Goal: Information Seeking & Learning: Learn about a topic

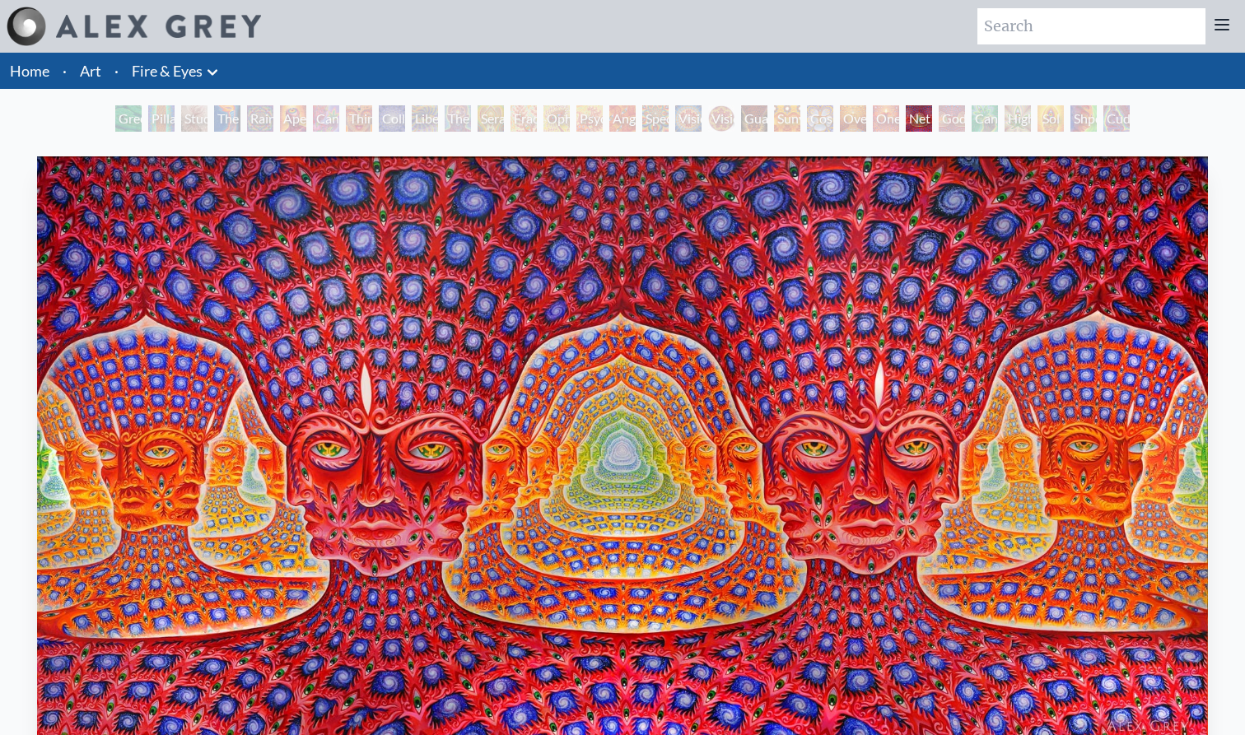
click at [86, 73] on link "Art" at bounding box center [90, 70] width 21 height 23
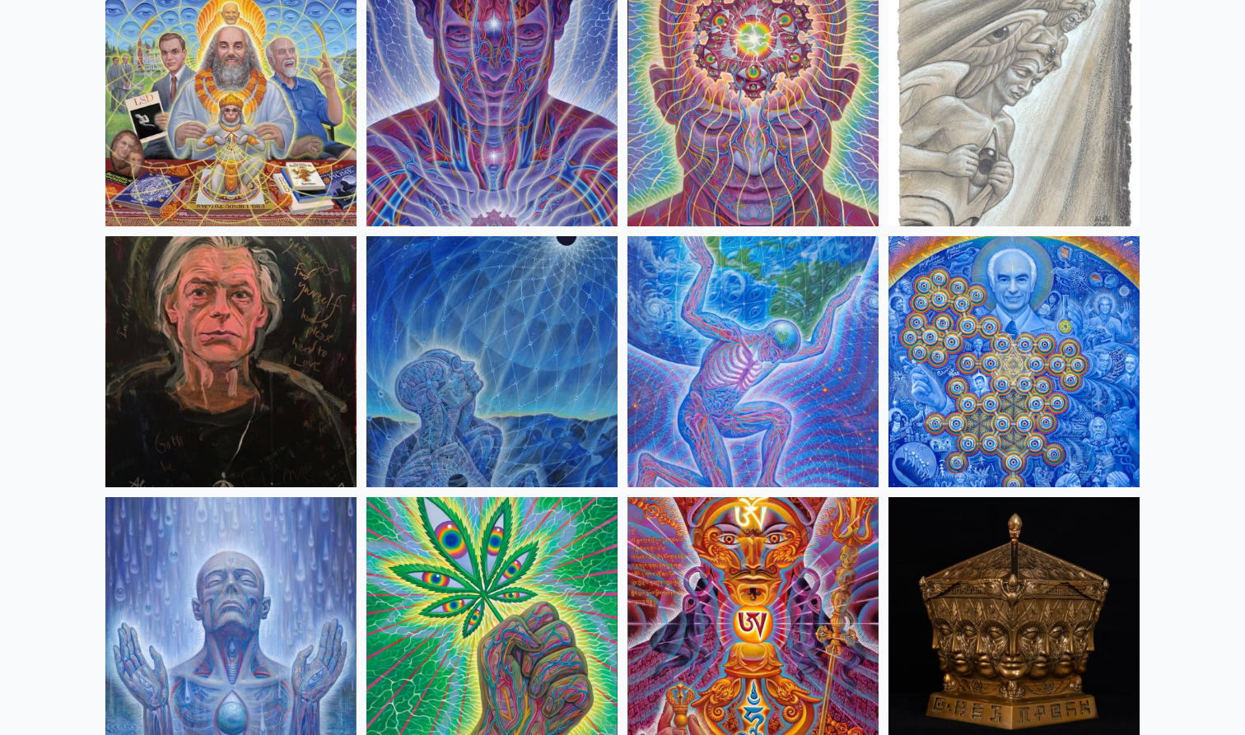
scroll to position [2061, 0]
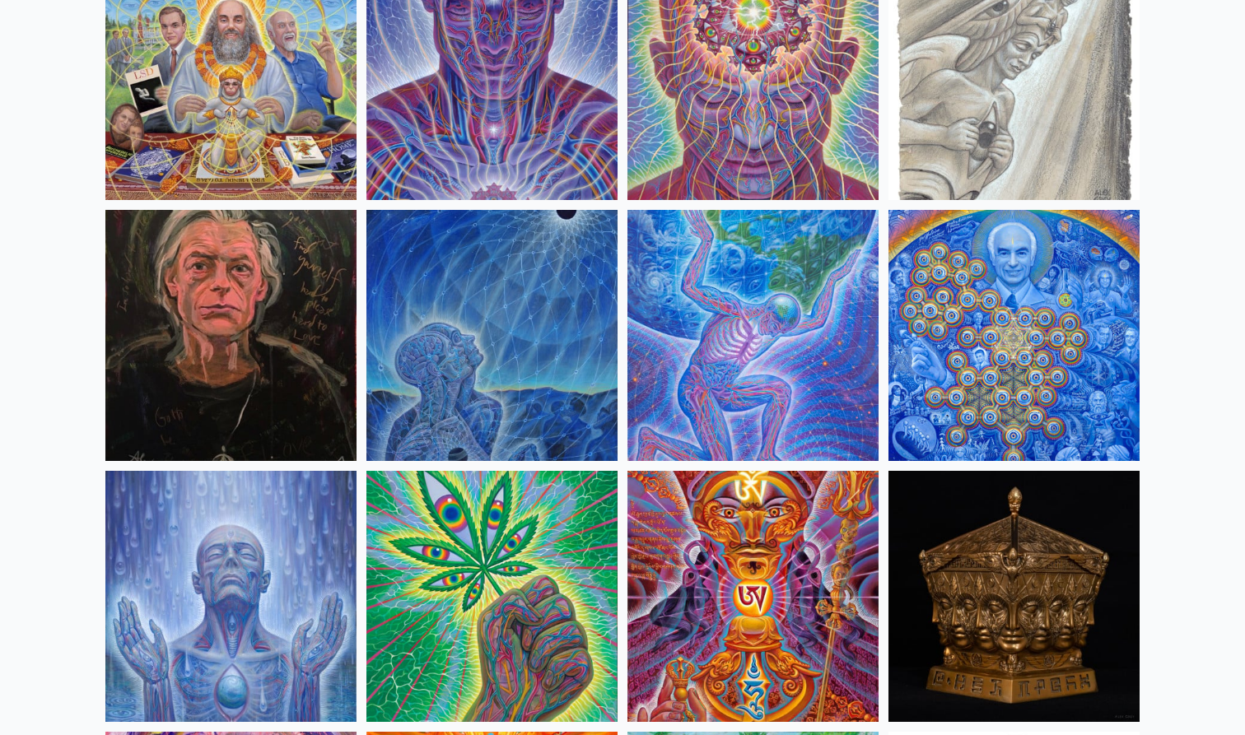
click at [938, 403] on img at bounding box center [1013, 335] width 251 height 251
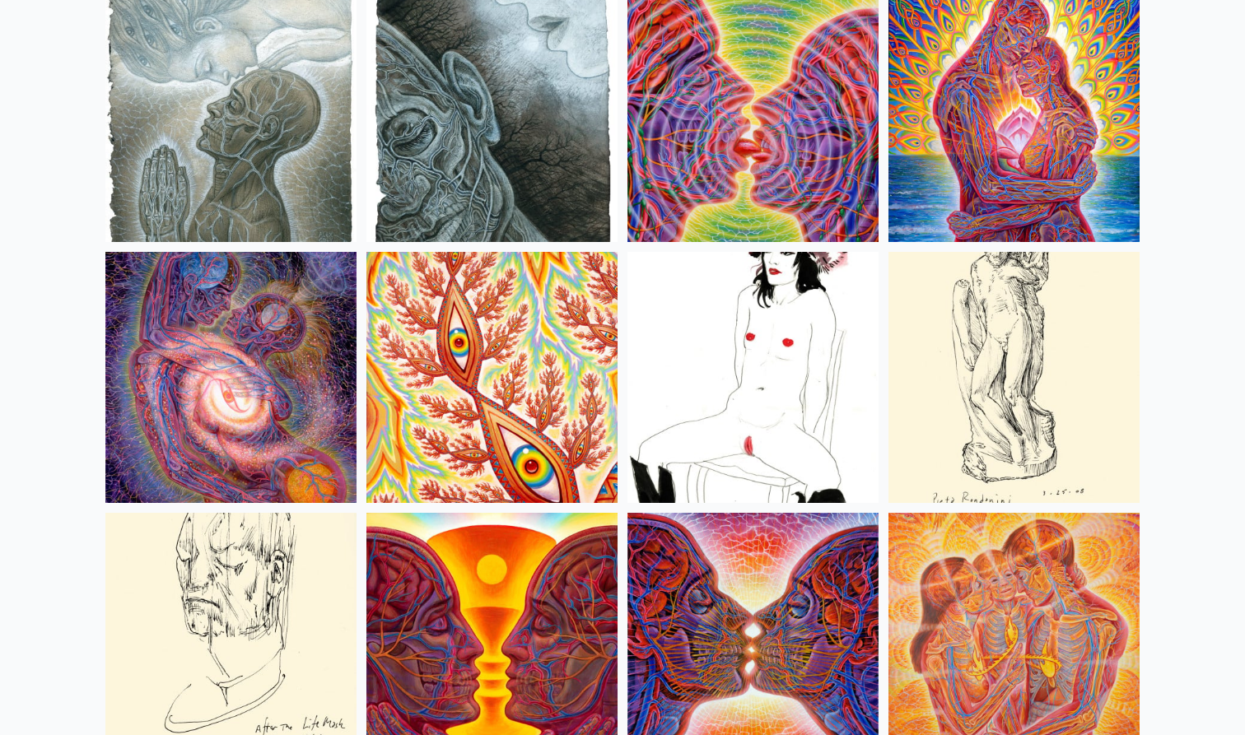
scroll to position [5415, 0]
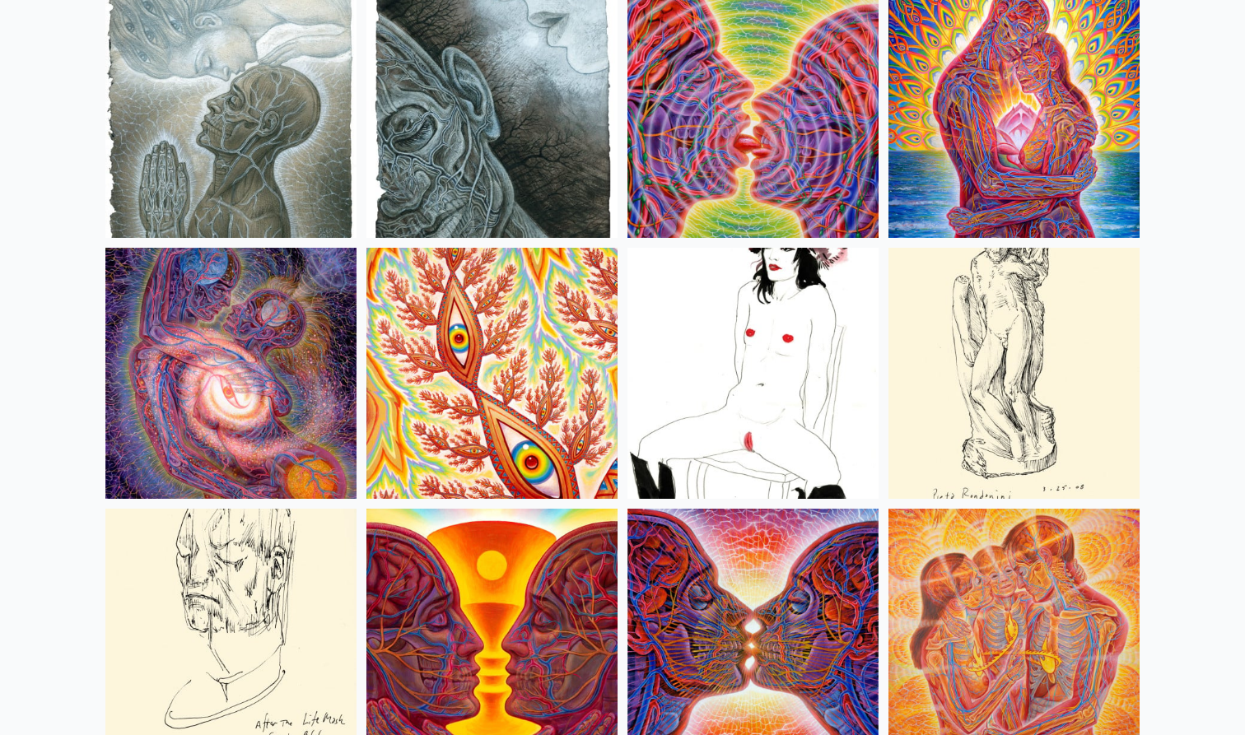
click at [751, 337] on img at bounding box center [752, 373] width 251 height 251
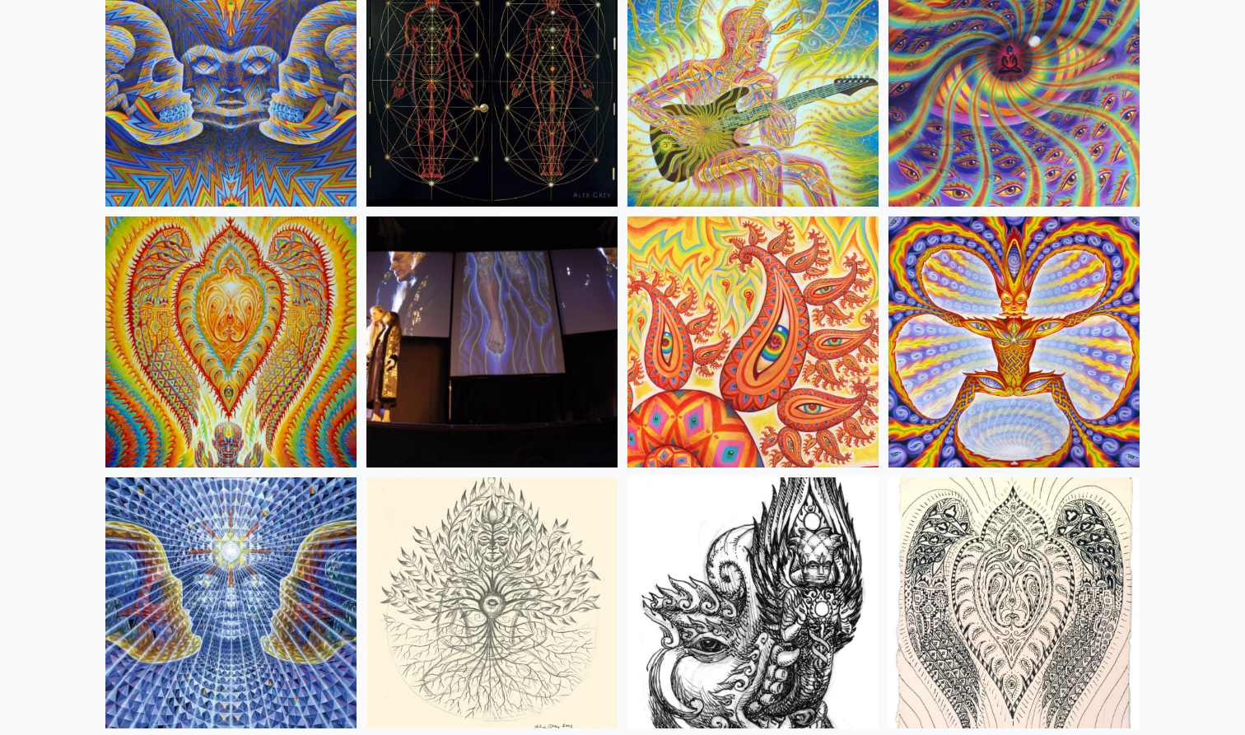
scroll to position [8920, 0]
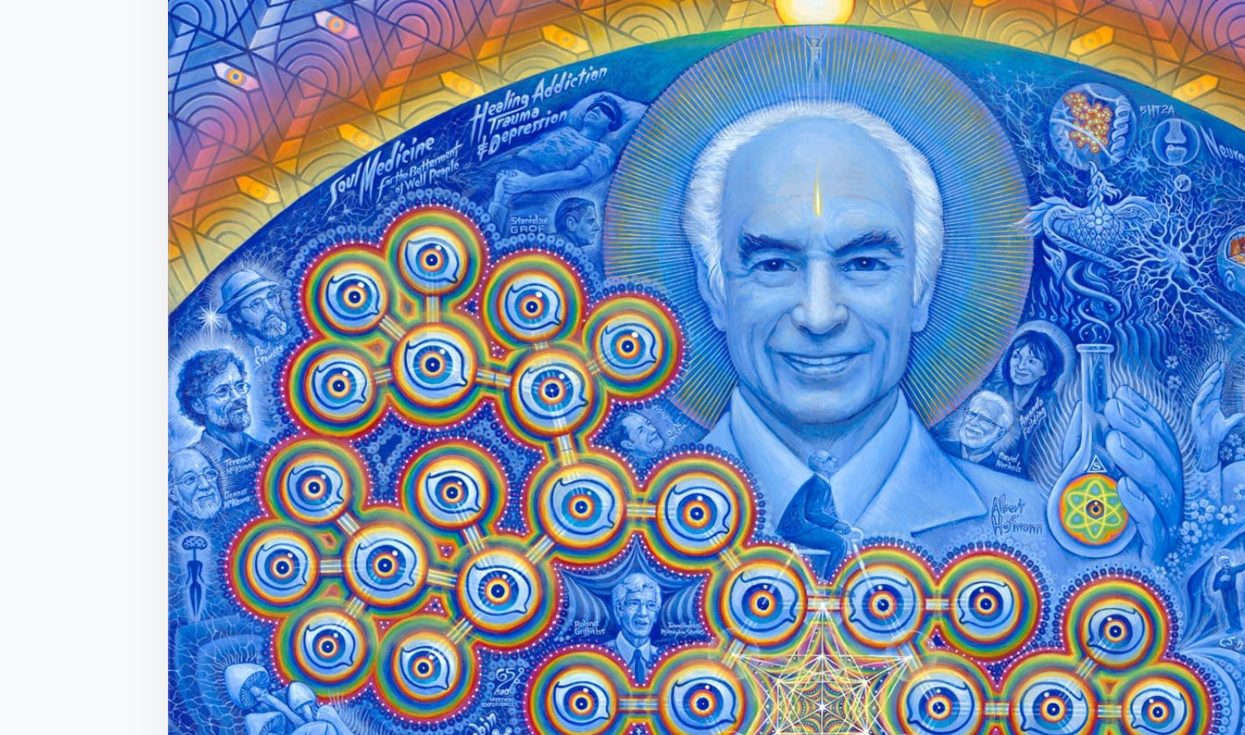
scroll to position [16, 0]
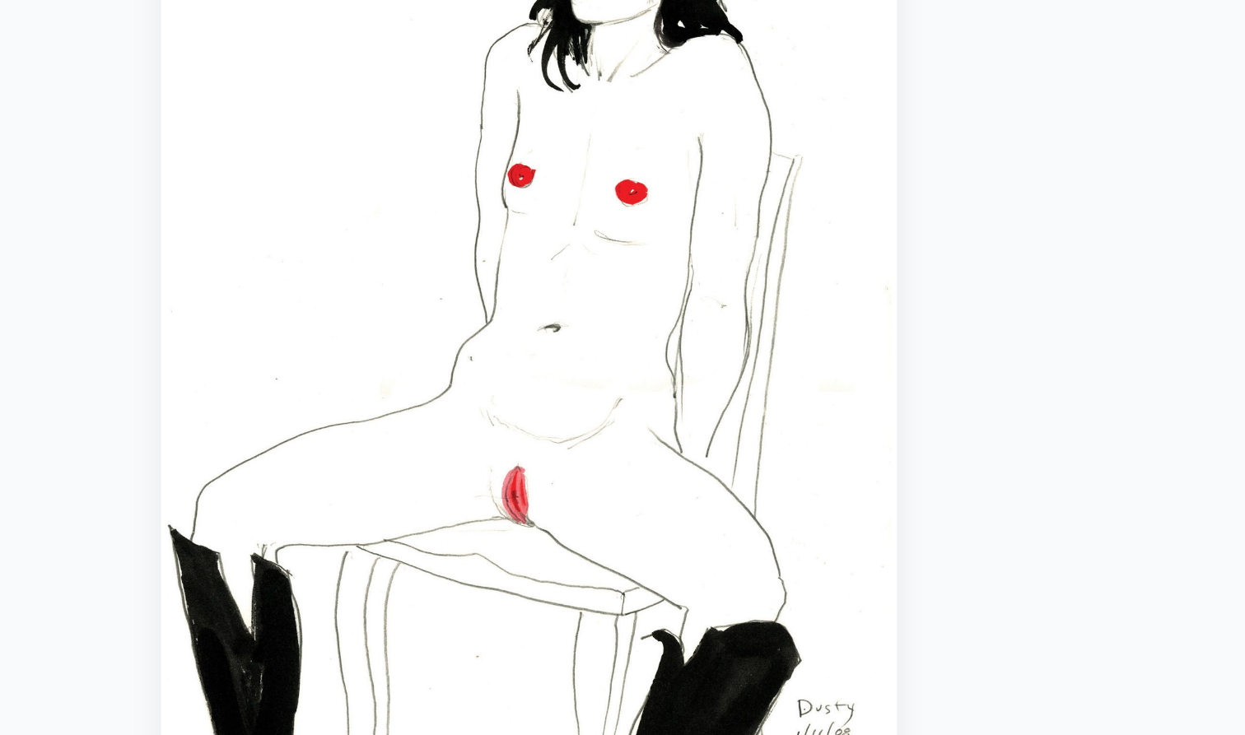
scroll to position [161, 0]
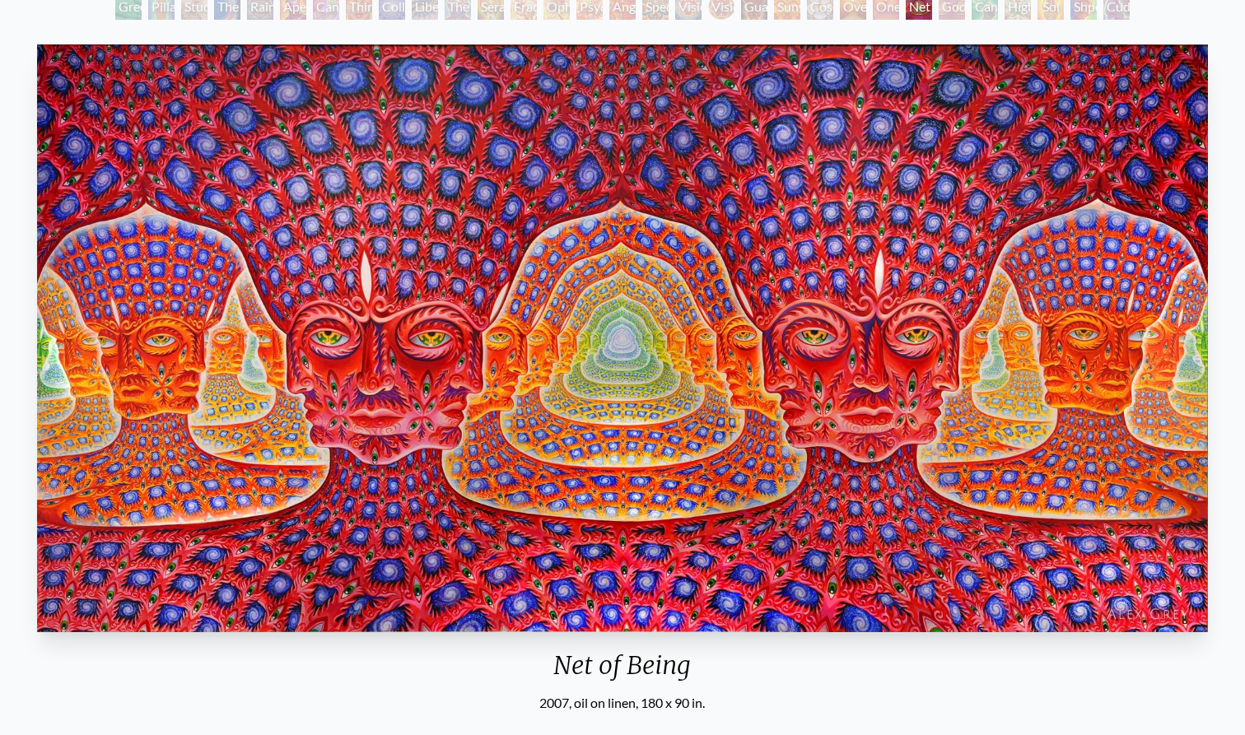
scroll to position [395, 0]
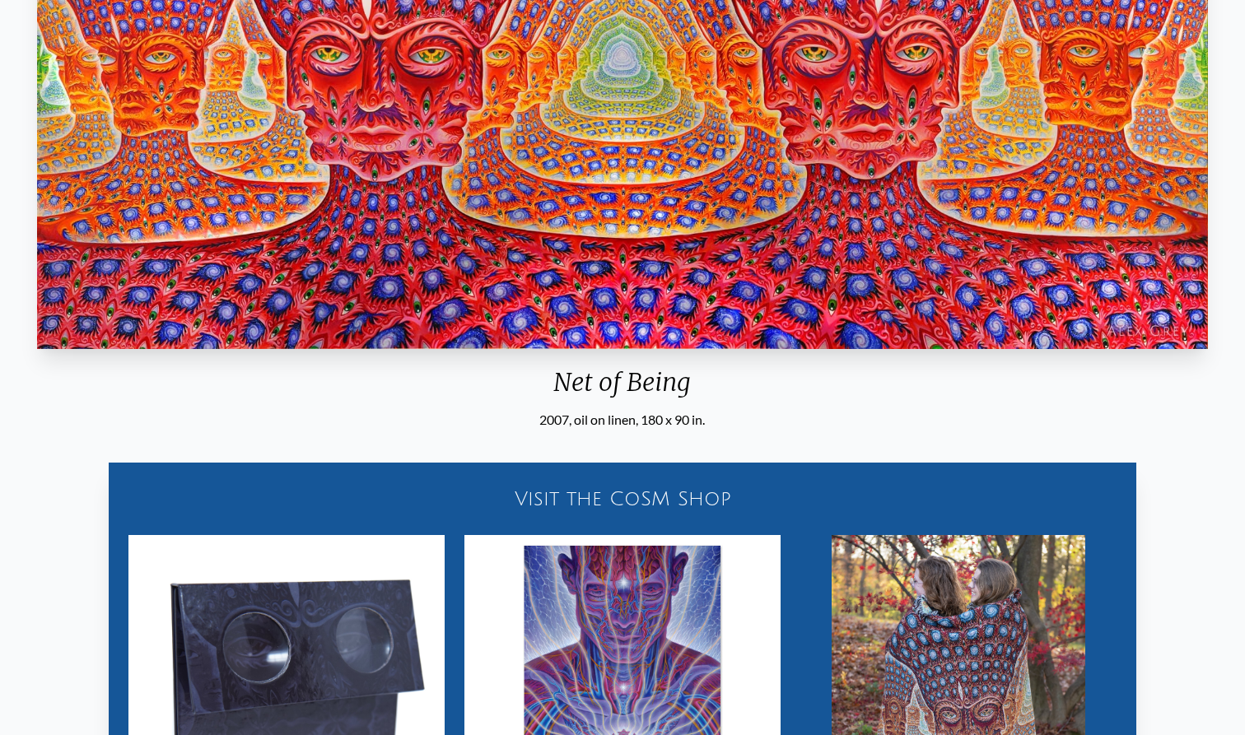
click at [626, 354] on div "Net of Being 2007, oil on linen, 180 x 90 in." at bounding box center [622, 92] width 1184 height 675
click at [626, 290] on img "25 / 31" at bounding box center [622, 55] width 1171 height 588
click at [619, 384] on div "Net of Being" at bounding box center [622, 388] width 1184 height 43
click at [612, 421] on div "2007, oil on linen, 180 x 90 in." at bounding box center [622, 420] width 1184 height 20
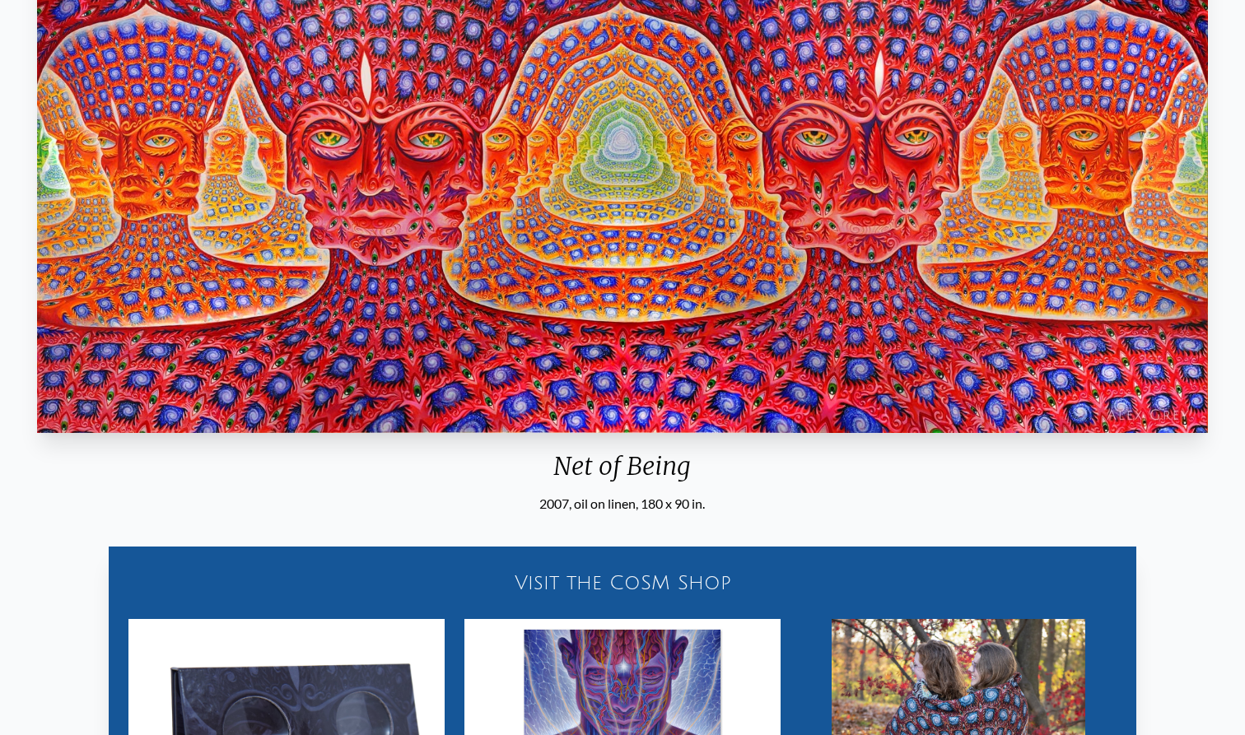
scroll to position [238, 0]
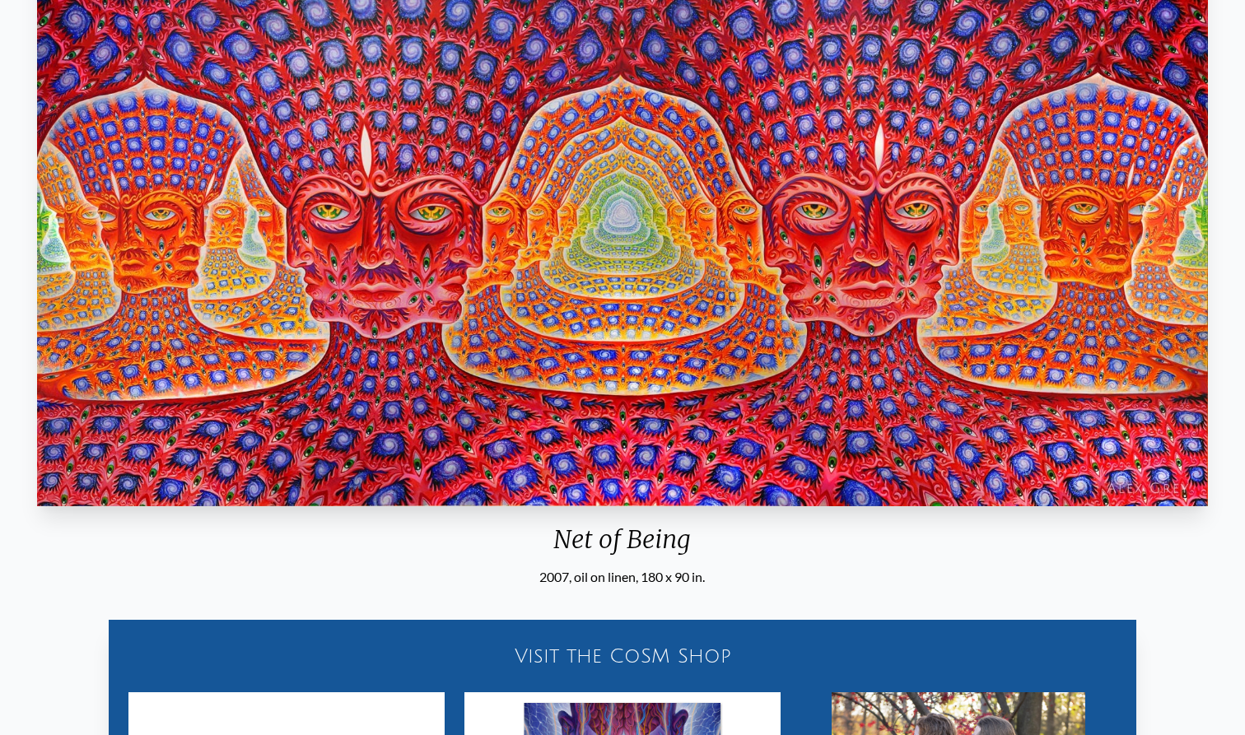
click at [619, 542] on div "Net of Being" at bounding box center [622, 545] width 1184 height 43
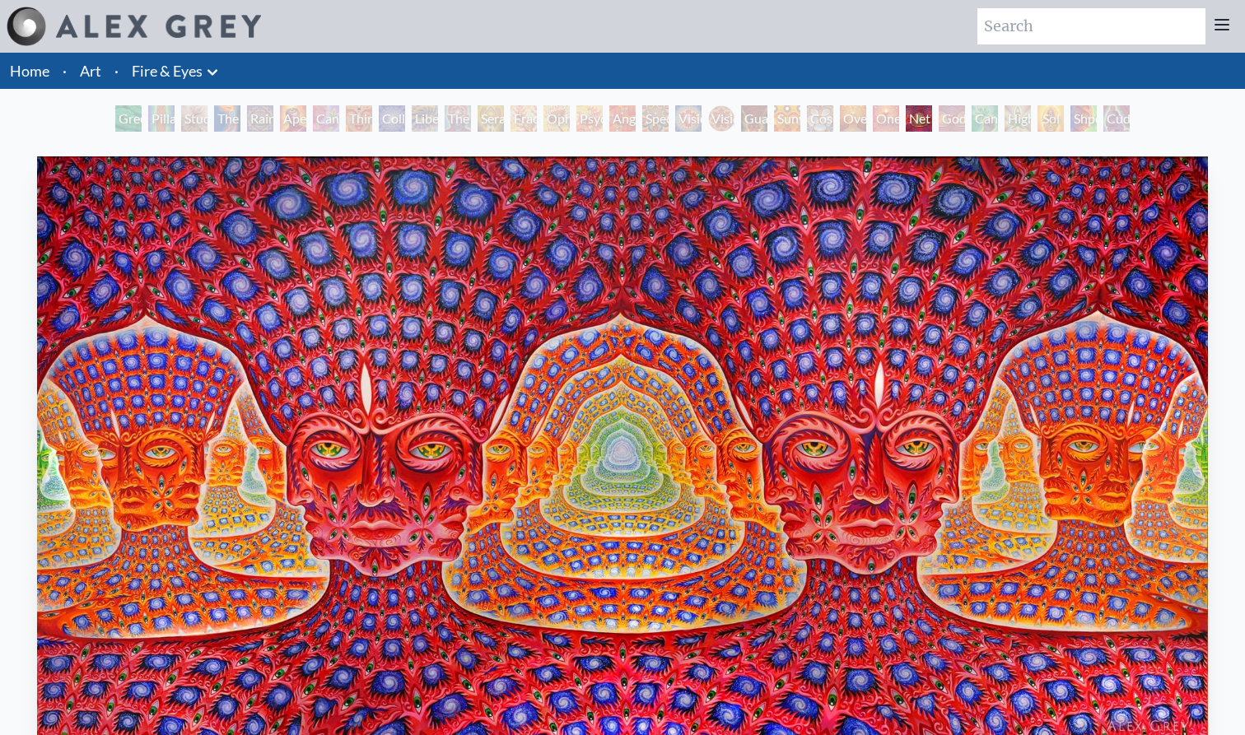
scroll to position [0, 0]
click at [44, 70] on link "Home" at bounding box center [30, 71] width 40 height 18
click at [92, 72] on link "Art" at bounding box center [90, 70] width 21 height 23
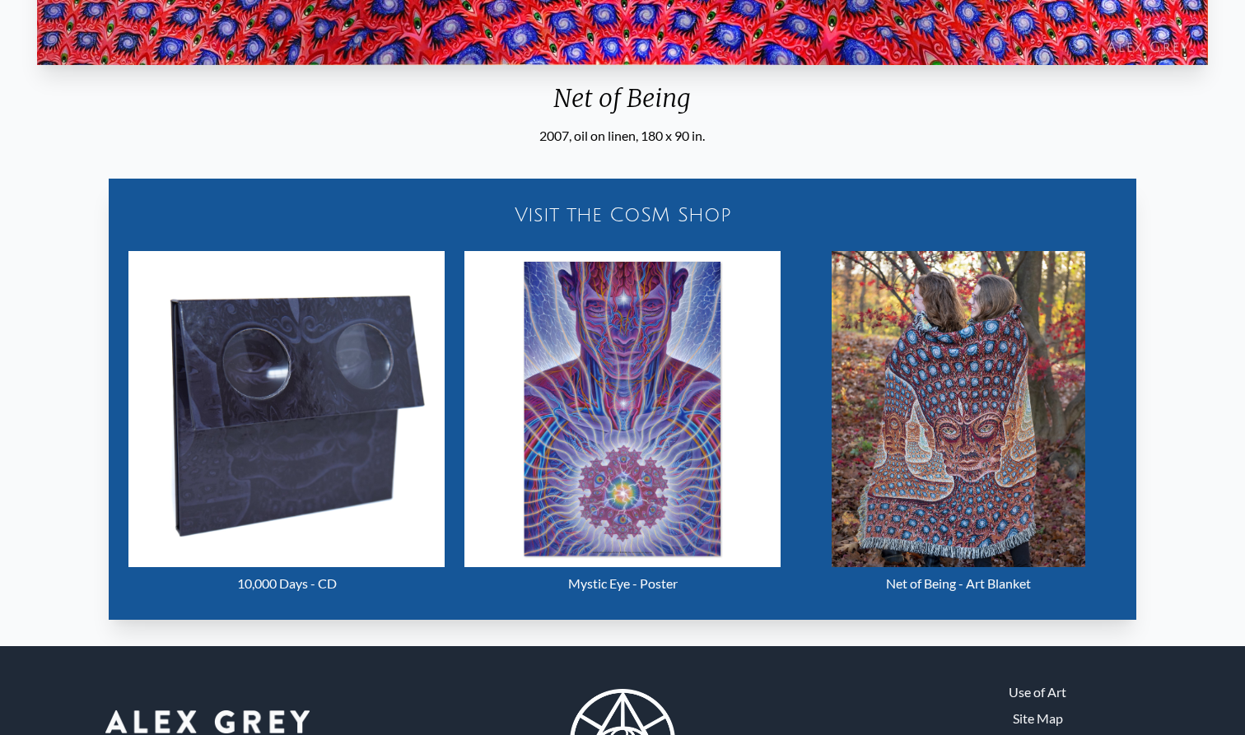
scroll to position [739, 0]
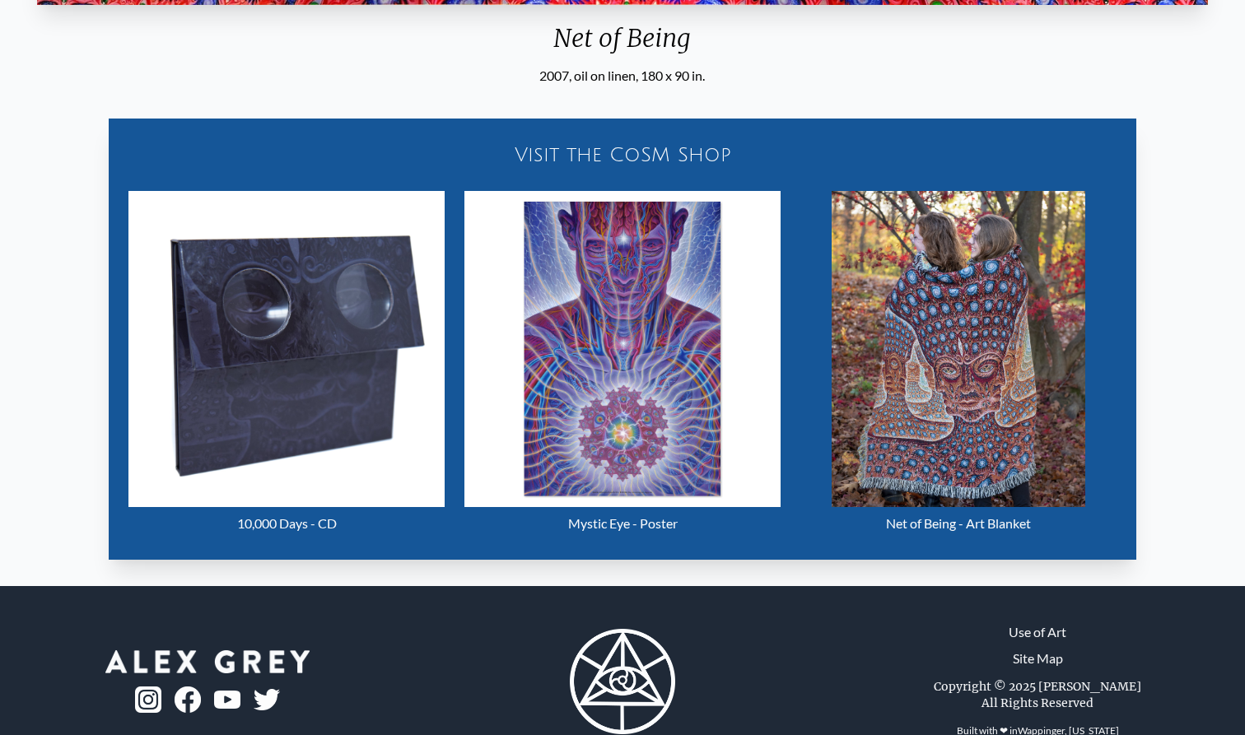
click at [1040, 434] on img "25 / 31" at bounding box center [957, 349] width 253 height 316
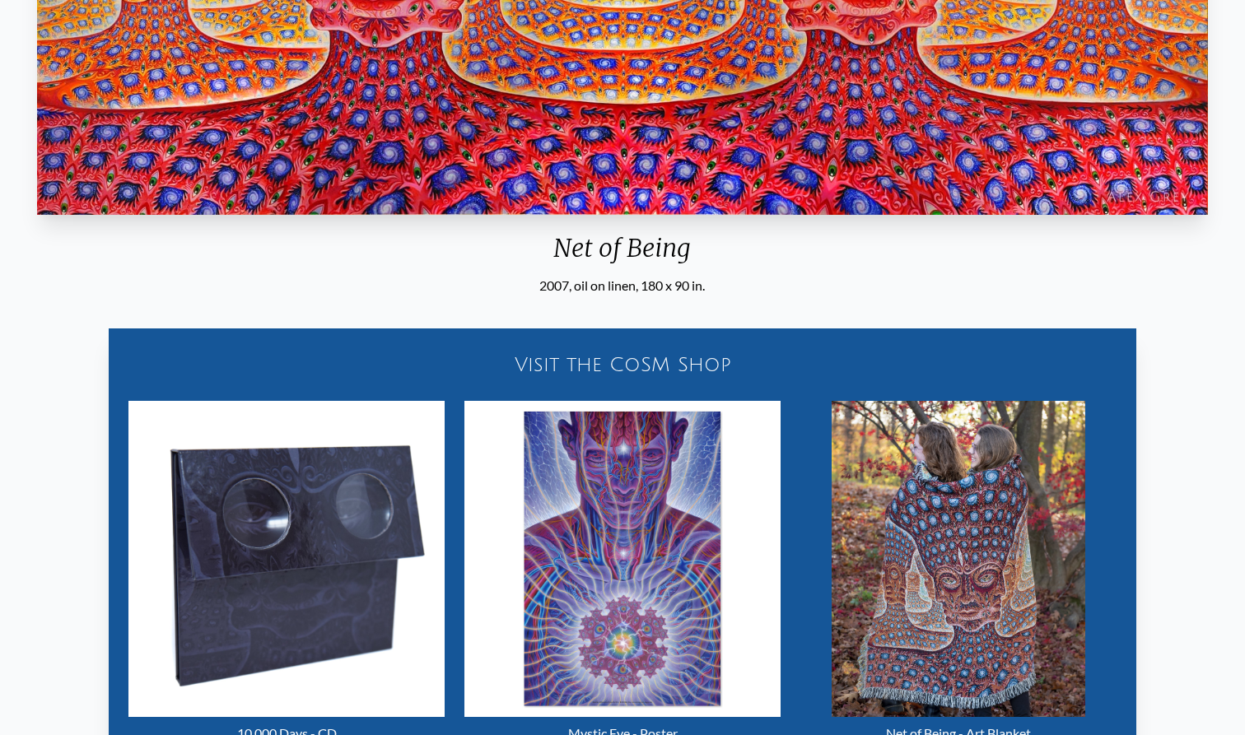
scroll to position [456, 0]
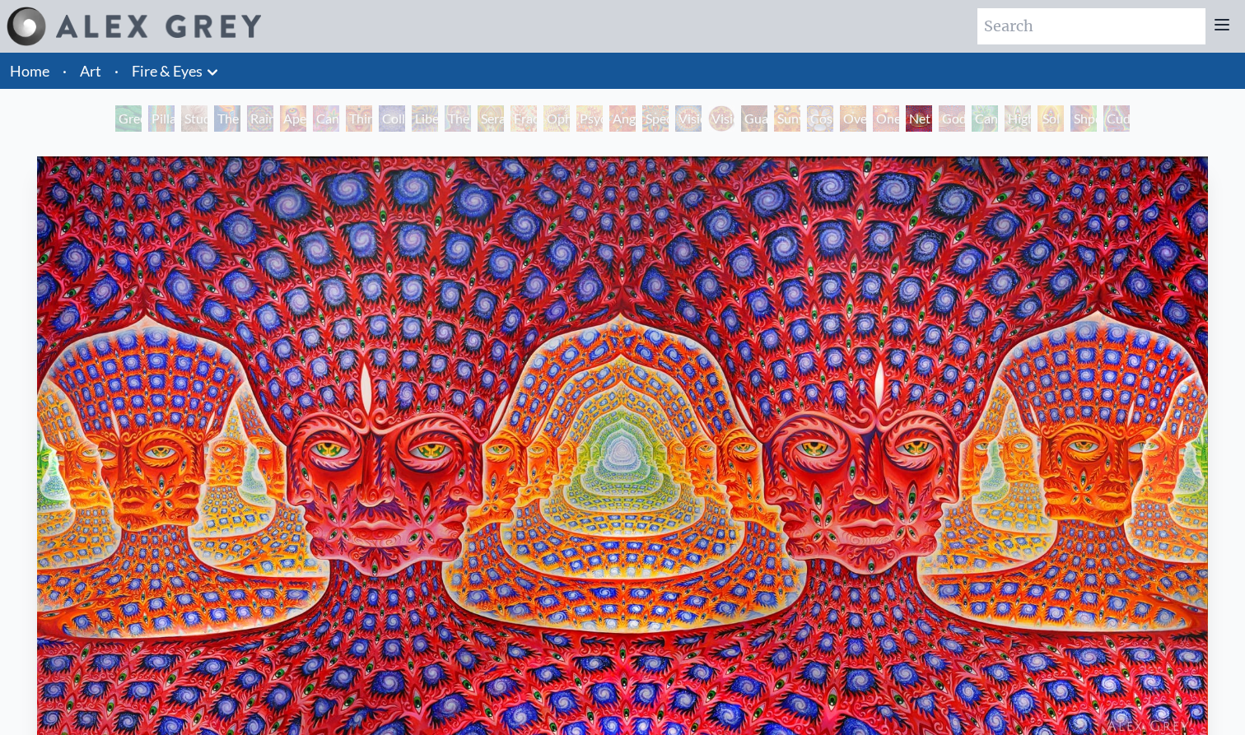
scroll to position [0, 0]
click at [96, 67] on link "Art" at bounding box center [90, 70] width 21 height 23
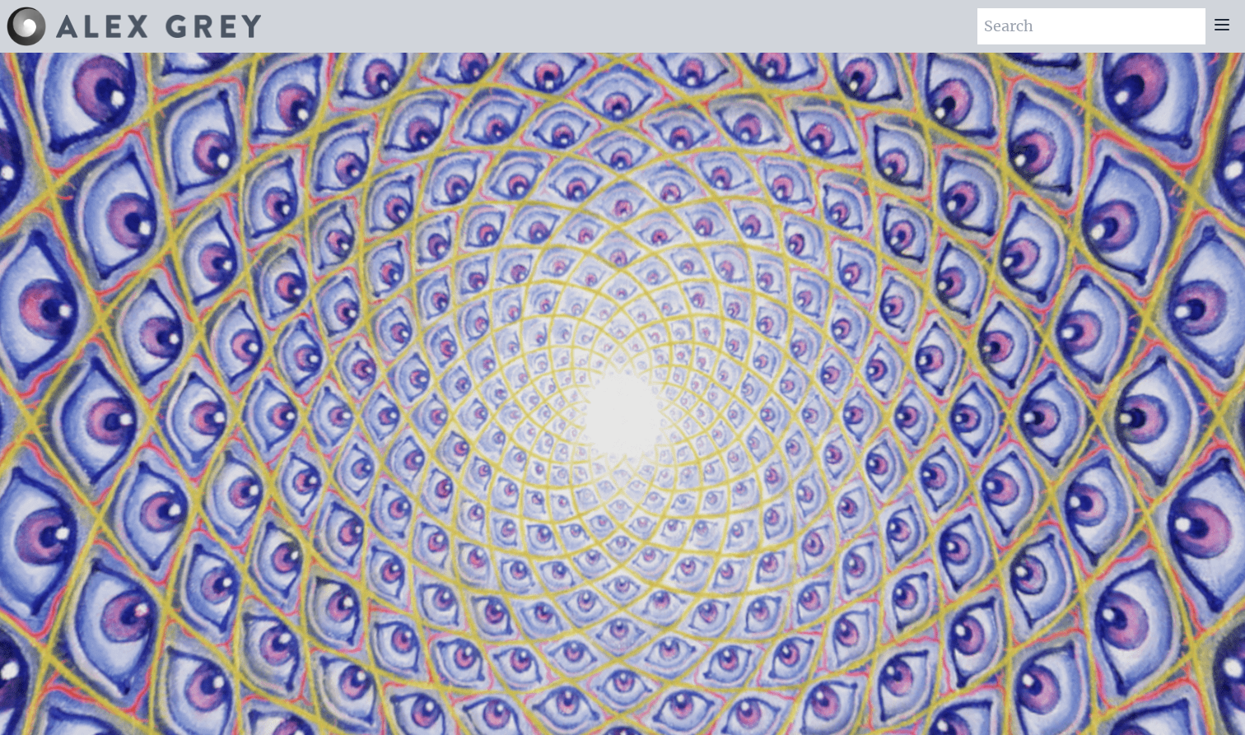
scroll to position [-33, 0]
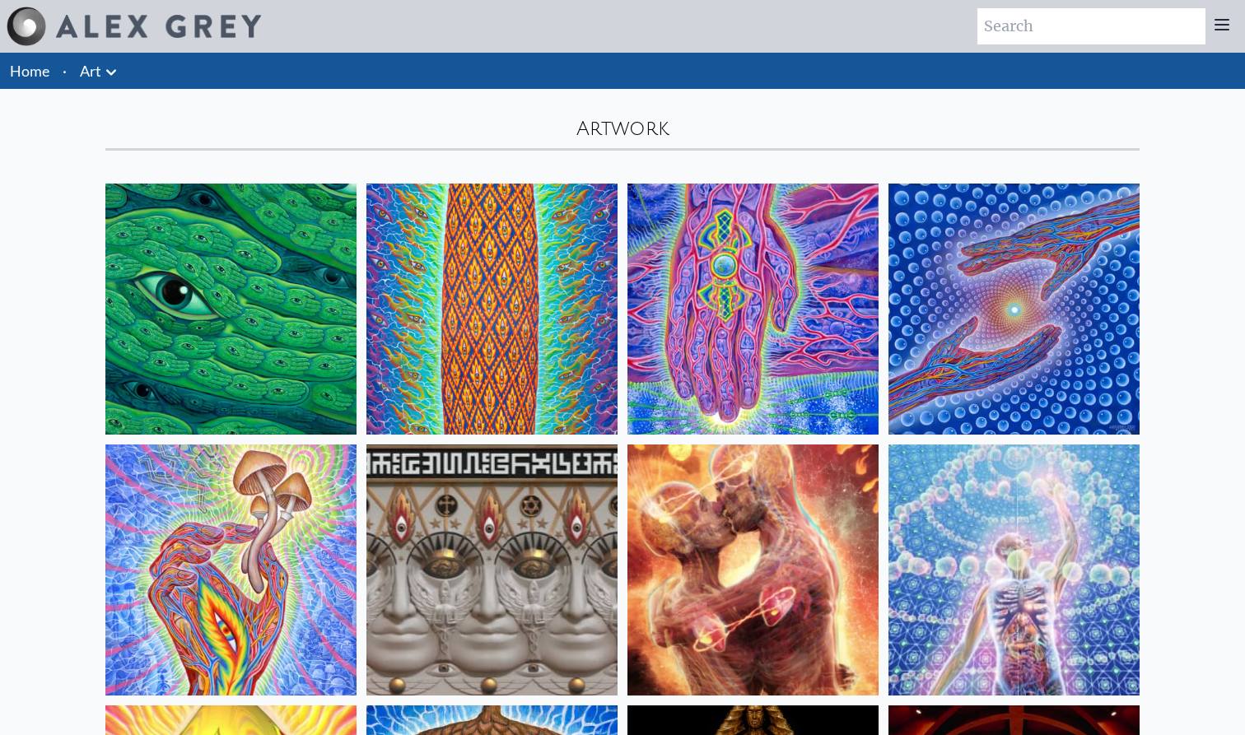
click at [40, 75] on link "Home" at bounding box center [30, 71] width 40 height 18
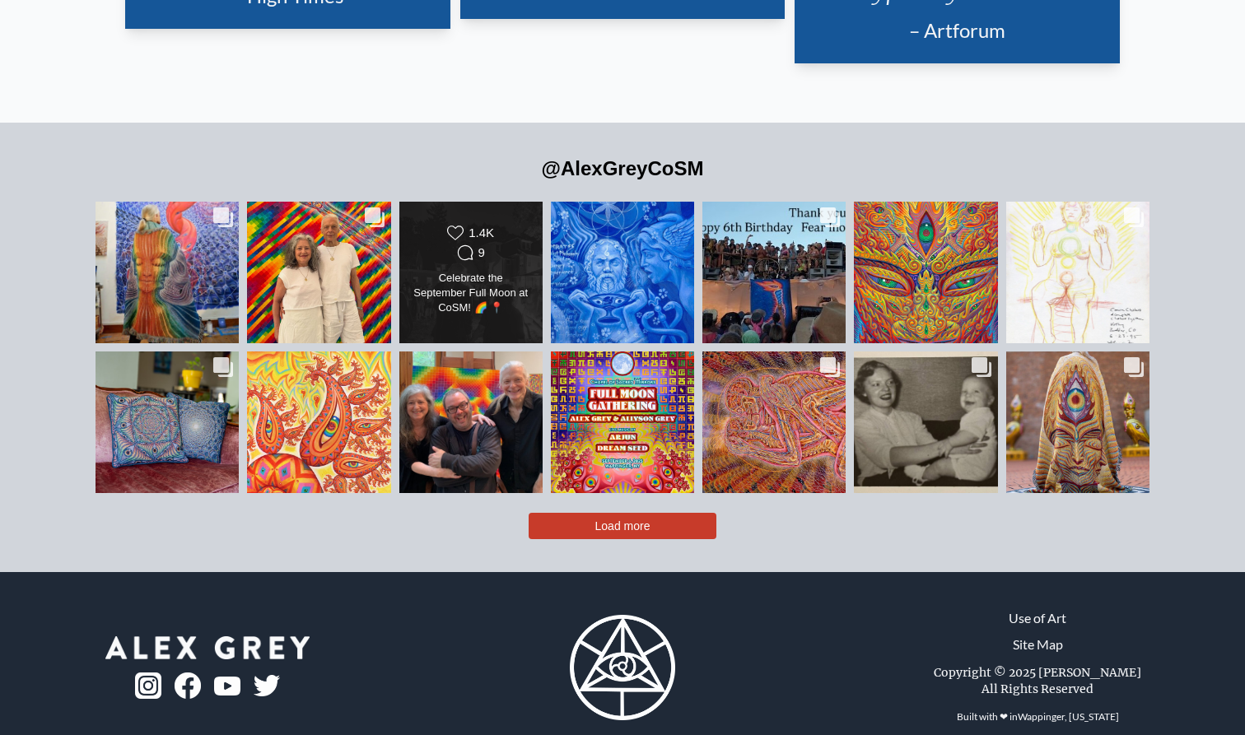
scroll to position [3781, 0]
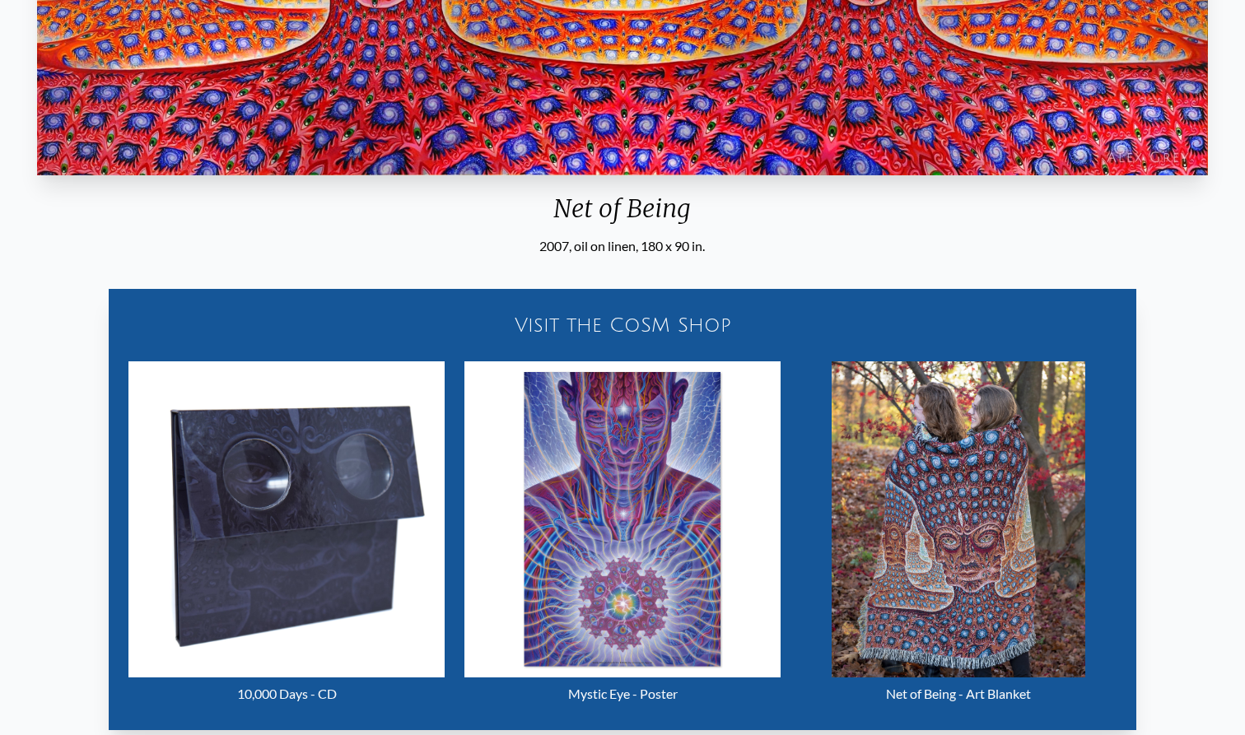
scroll to position [461, 0]
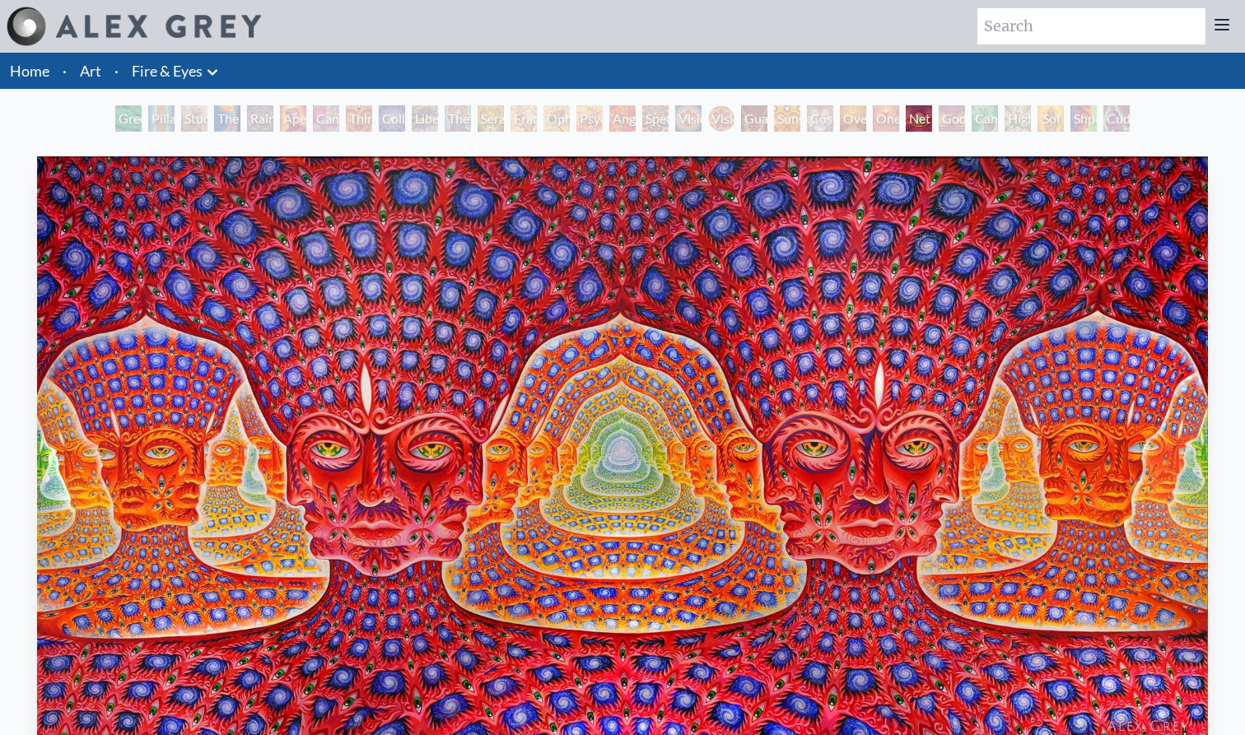
scroll to position [0, 0]
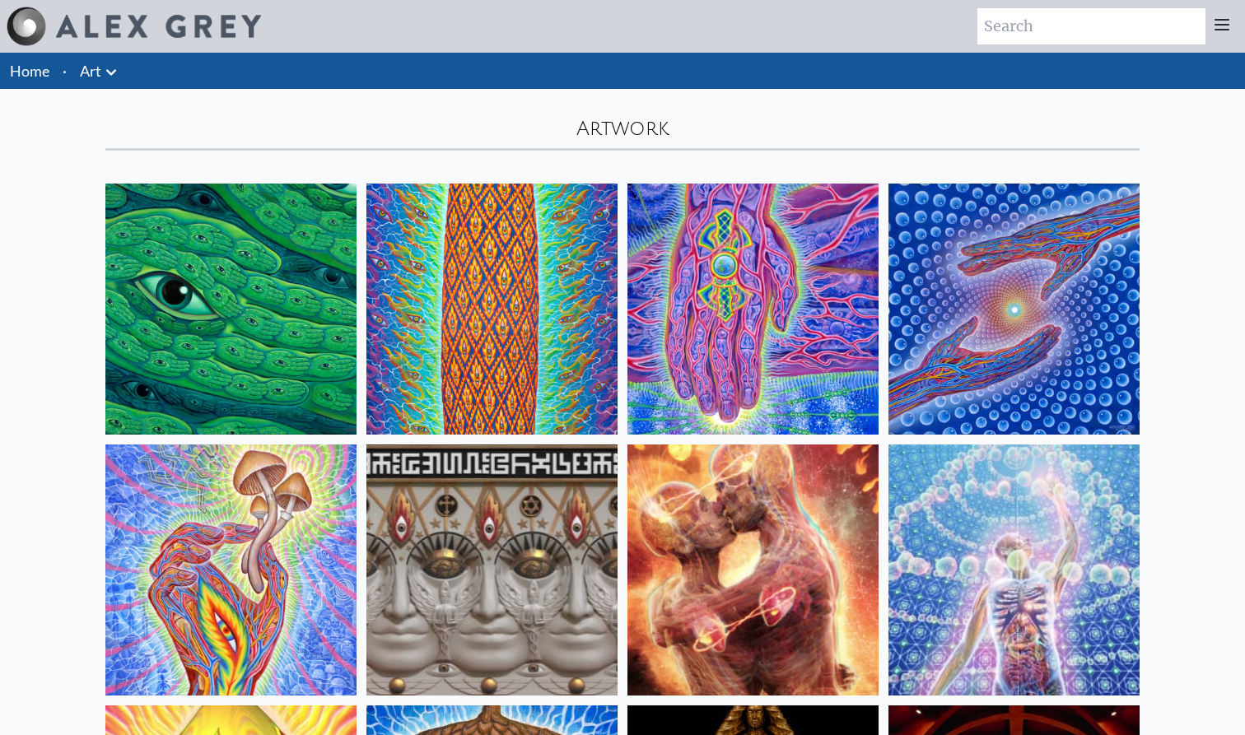
click at [68, 30] on img at bounding box center [158, 26] width 205 height 23
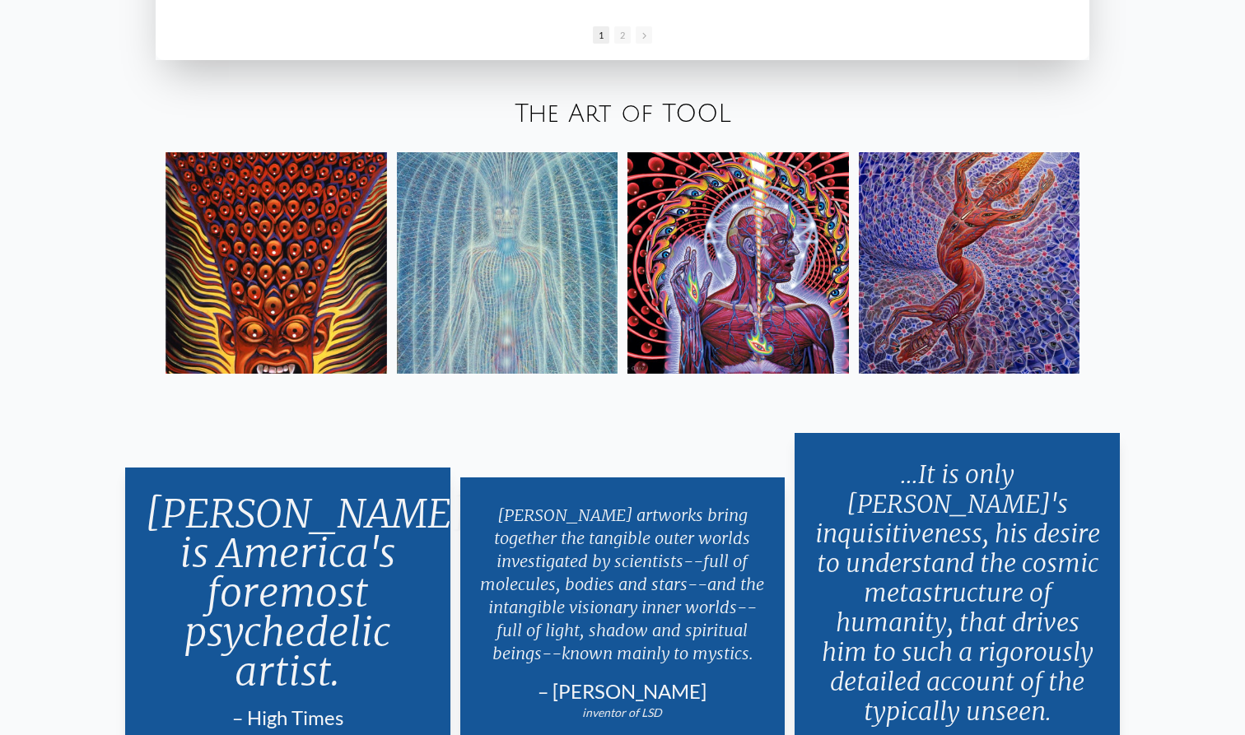
scroll to position [3078, 0]
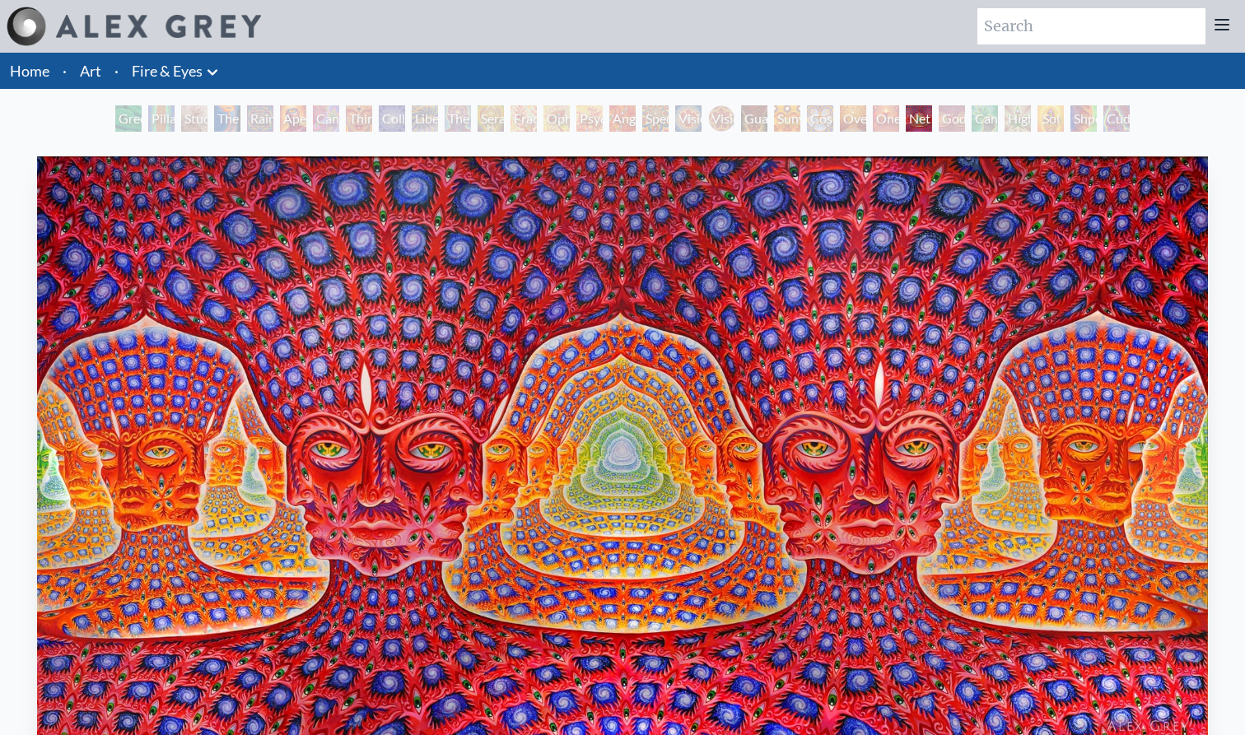
click at [238, 325] on img "25 / 31" at bounding box center [622, 450] width 1171 height 588
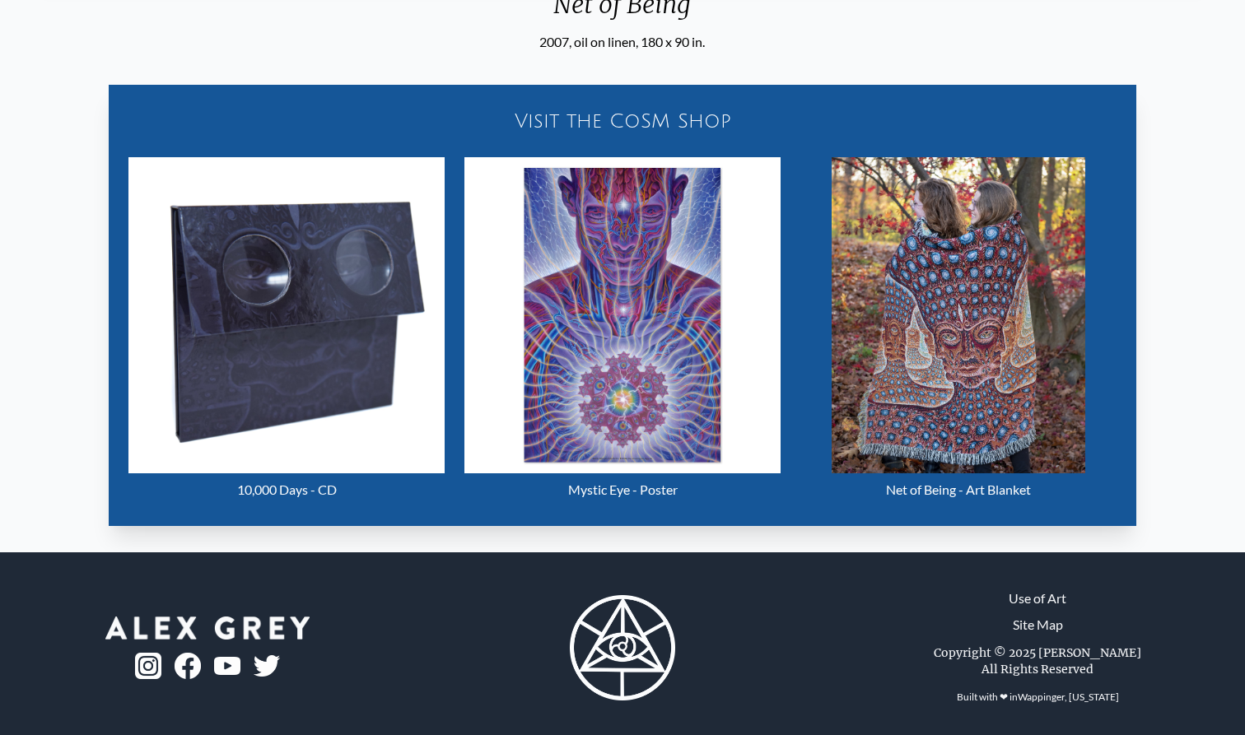
scroll to position [869, 0]
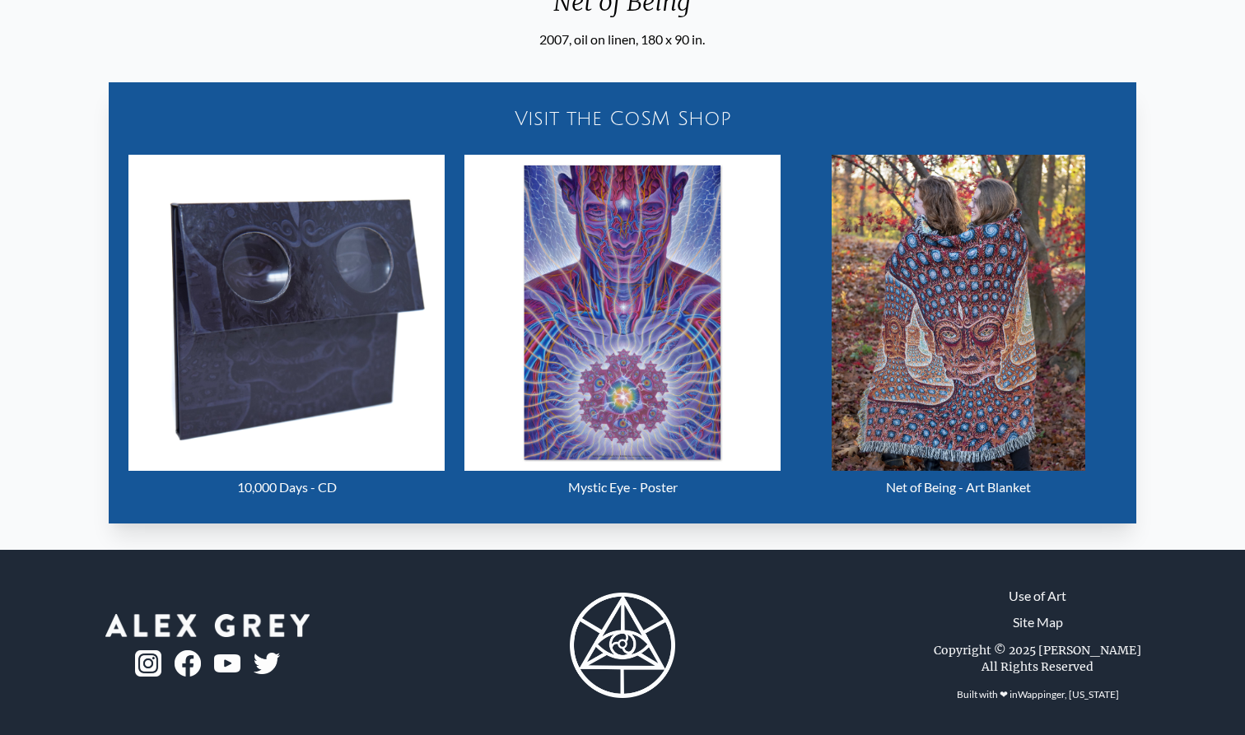
click at [947, 391] on img "131 / 133" at bounding box center [957, 313] width 253 height 316
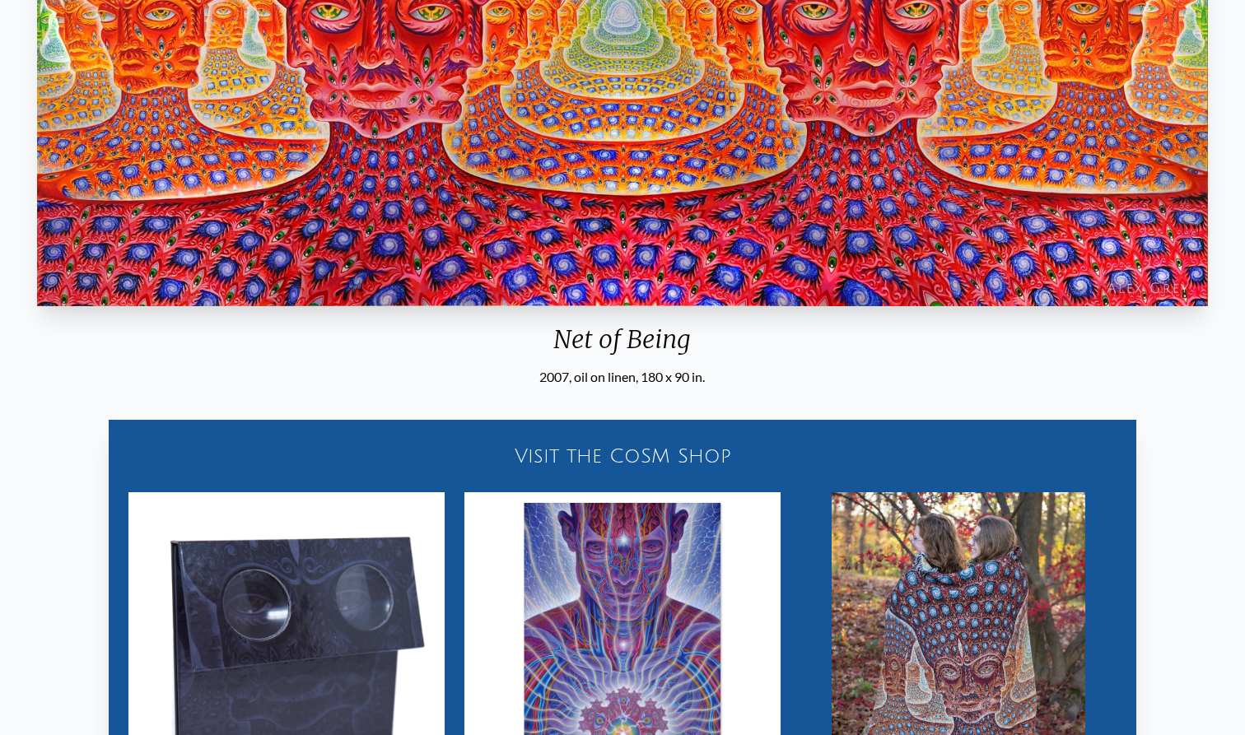
scroll to position [522, 0]
